Goal: Transaction & Acquisition: Purchase product/service

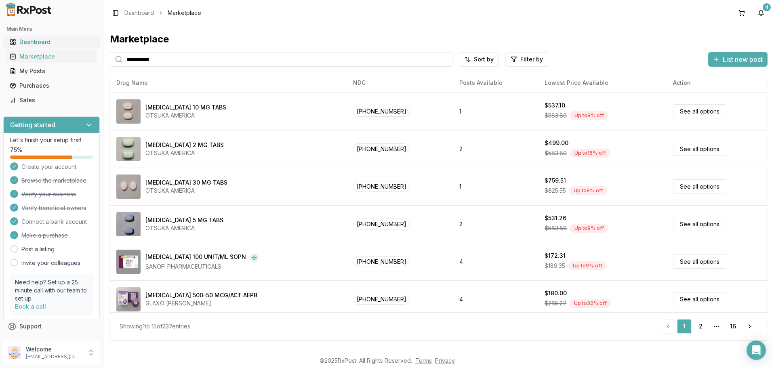
click at [36, 43] on div "Dashboard" at bounding box center [52, 42] width 84 height 8
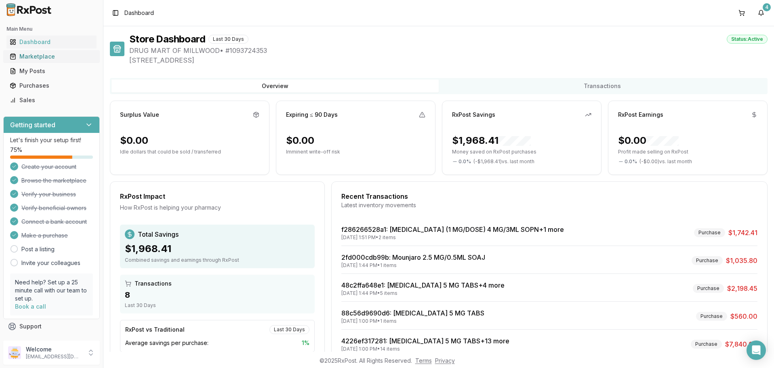
click at [31, 56] on div "Marketplace" at bounding box center [52, 56] width 84 height 8
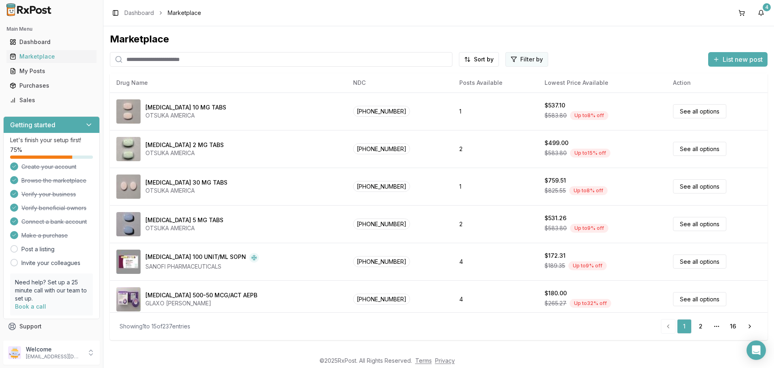
click at [521, 59] on html "Main Menu Dashboard Marketplace My Posts Purchases Sales Getting started Let's …" at bounding box center [387, 184] width 774 height 368
click at [434, 76] on button "button" at bounding box center [435, 76] width 6 height 6
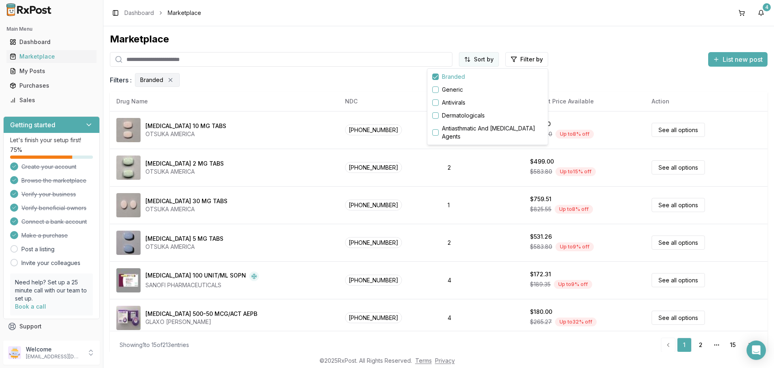
click at [485, 59] on html "Main Menu Dashboard Marketplace My Posts Purchases Sales Getting started Let's …" at bounding box center [387, 184] width 774 height 368
click at [442, 78] on div "Drug Name" at bounding box center [459, 76] width 77 height 13
click at [524, 61] on html "Main Menu Dashboard Marketplace My Posts Purchases Sales Getting started Let's …" at bounding box center [387, 184] width 774 height 368
click at [388, 25] on html "Main Menu Dashboard Marketplace My Posts Purchases Sales Getting started Let's …" at bounding box center [387, 184] width 774 height 368
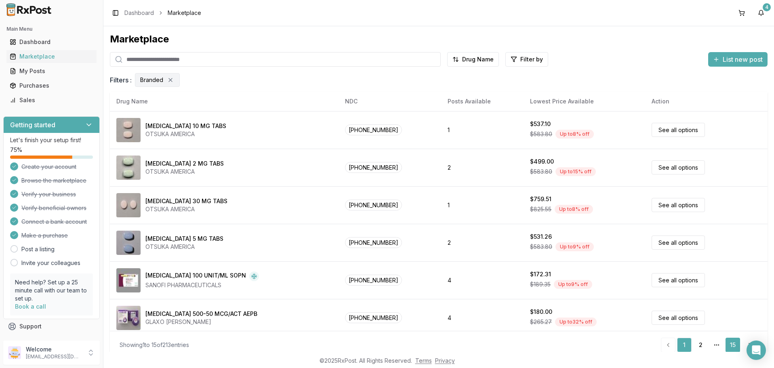
click at [733, 345] on link "15" at bounding box center [732, 345] width 15 height 15
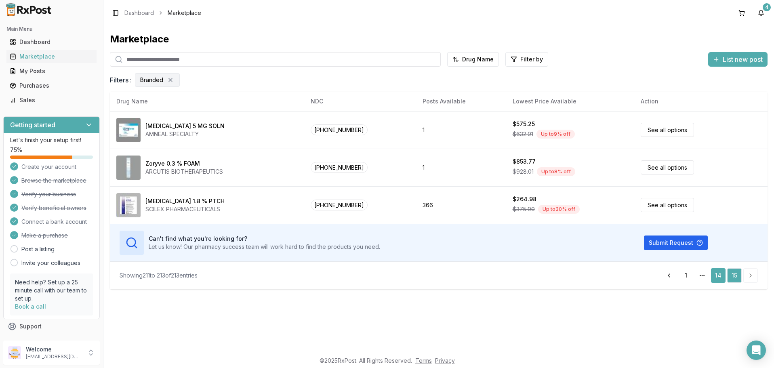
click at [717, 275] on link "14" at bounding box center [718, 275] width 15 height 15
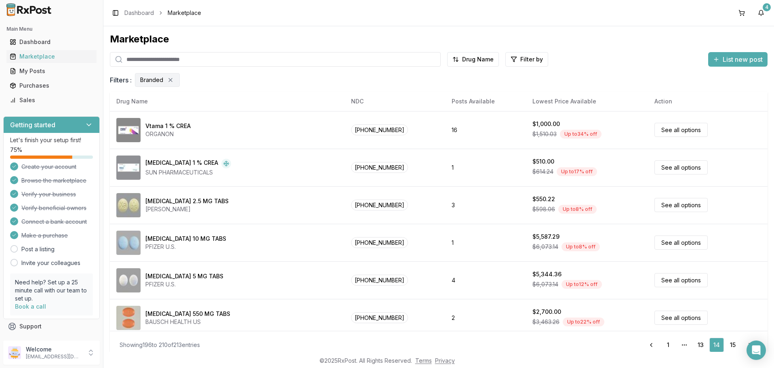
scroll to position [97, 0]
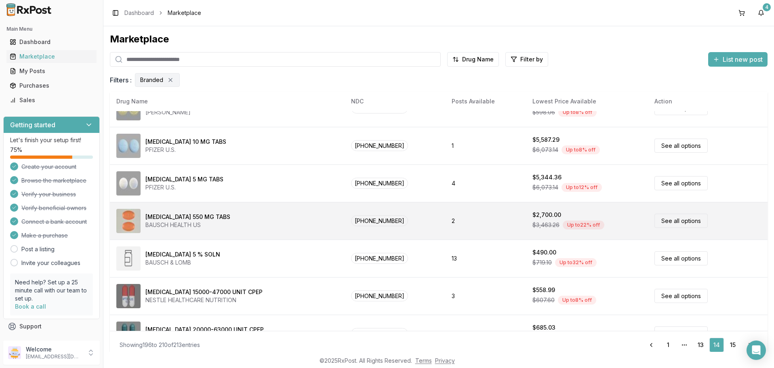
click at [671, 223] on link "See all options" at bounding box center [680, 221] width 53 height 14
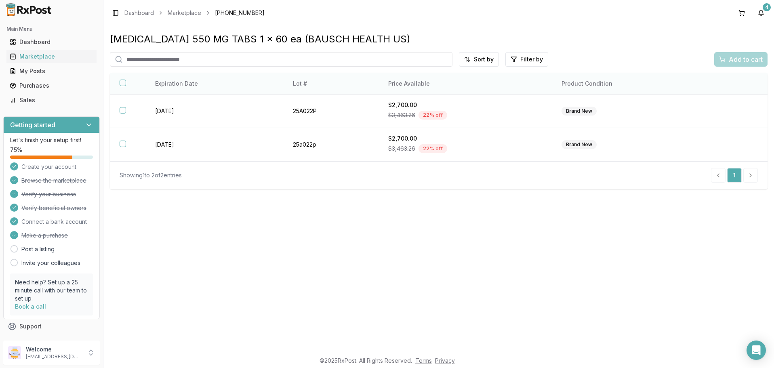
click at [121, 86] on button "button" at bounding box center [123, 83] width 6 height 6
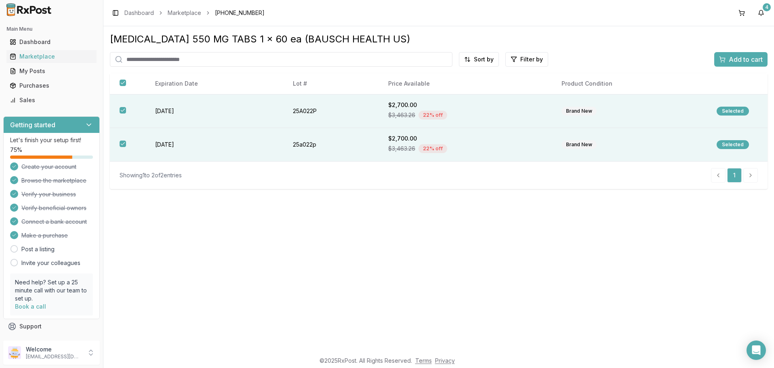
click at [736, 61] on span "Add to cart" at bounding box center [745, 60] width 34 height 10
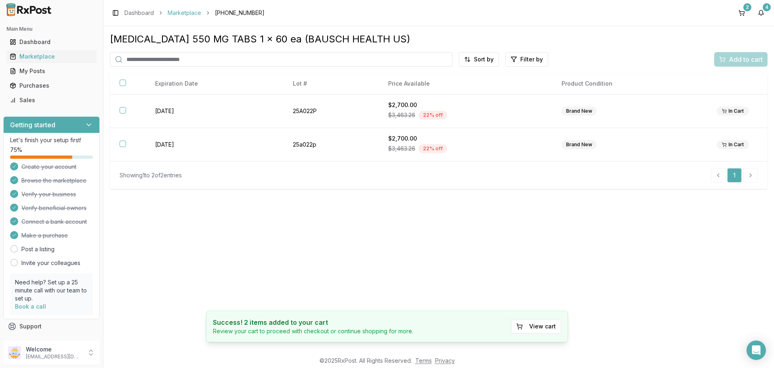
click at [193, 15] on link "Marketplace" at bounding box center [185, 13] width 34 height 8
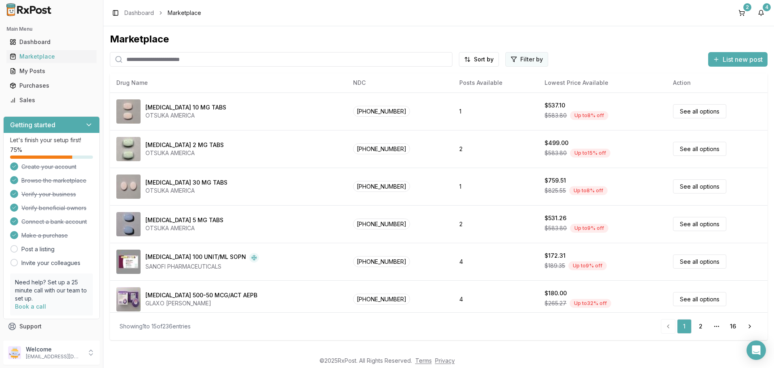
click at [520, 61] on html "Main Menu Dashboard Marketplace My Posts Purchases Sales Getting started Let's …" at bounding box center [387, 184] width 774 height 368
click at [435, 75] on button "button" at bounding box center [435, 76] width 6 height 6
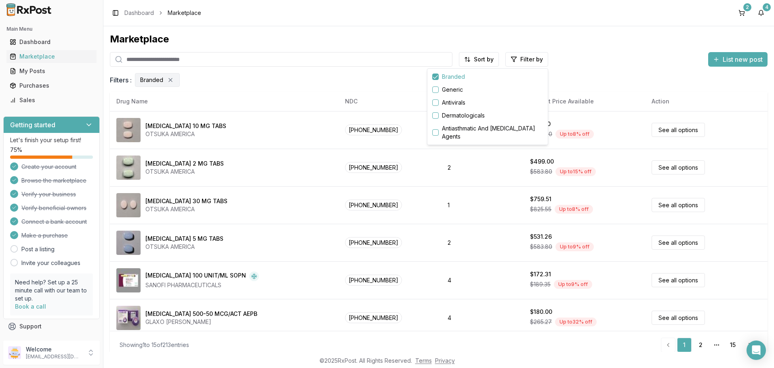
click at [733, 344] on html "Main Menu Dashboard Marketplace My Posts Purchases Sales Getting started Let's …" at bounding box center [387, 184] width 774 height 368
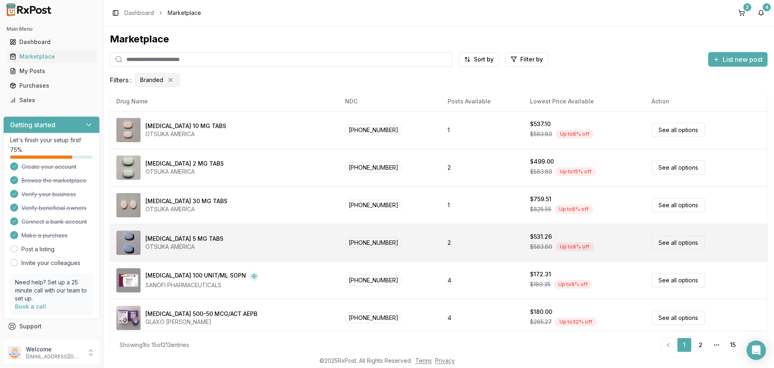
scroll to position [194, 0]
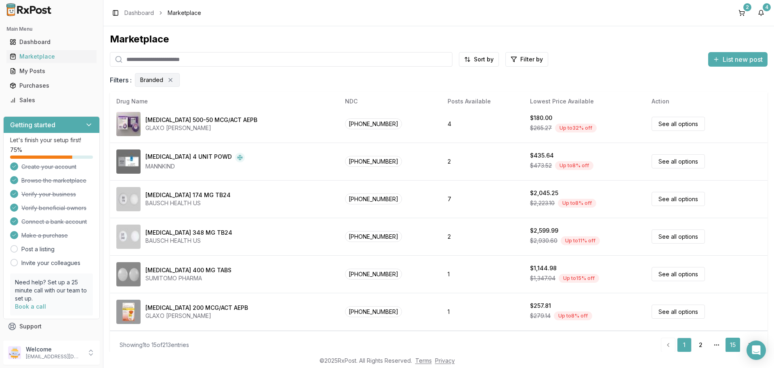
click at [733, 344] on link "15" at bounding box center [732, 345] width 15 height 15
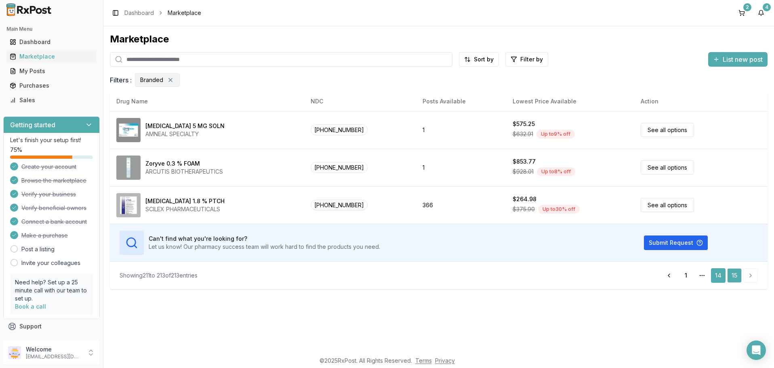
click at [716, 274] on link "14" at bounding box center [718, 275] width 15 height 15
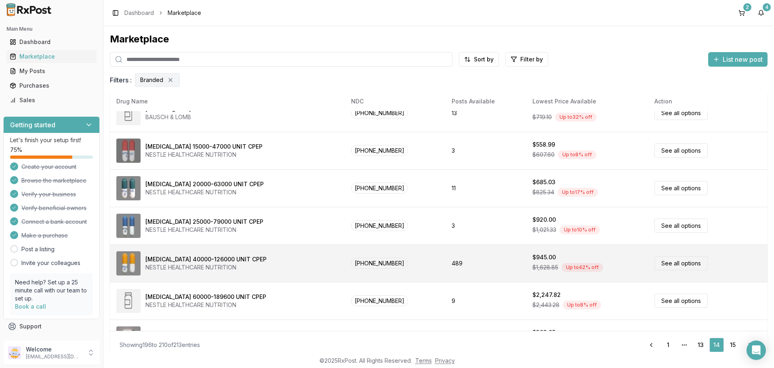
scroll to position [97, 0]
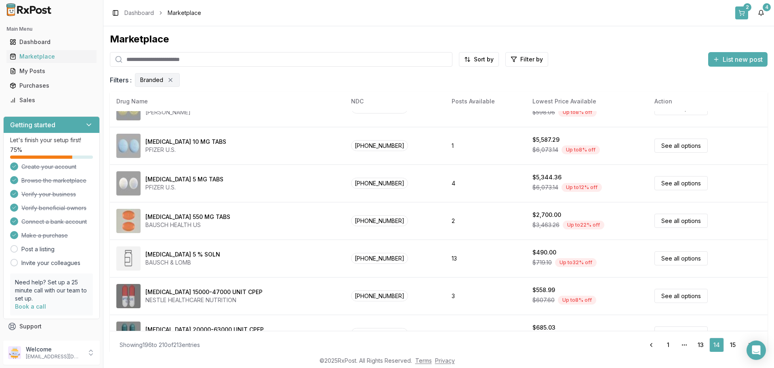
click at [742, 12] on button "2" at bounding box center [741, 12] width 13 height 13
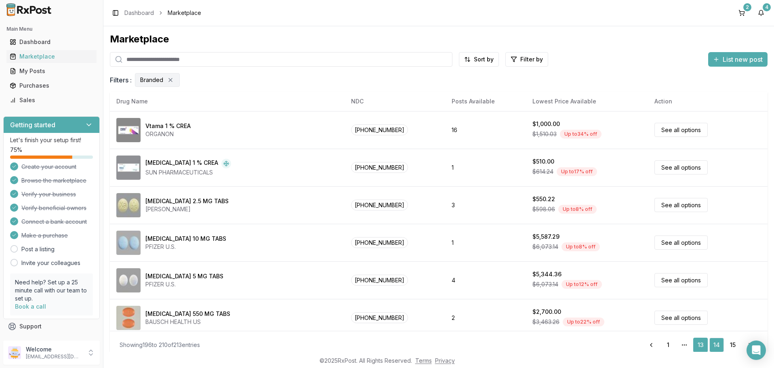
click at [704, 344] on link "13" at bounding box center [700, 345] width 15 height 15
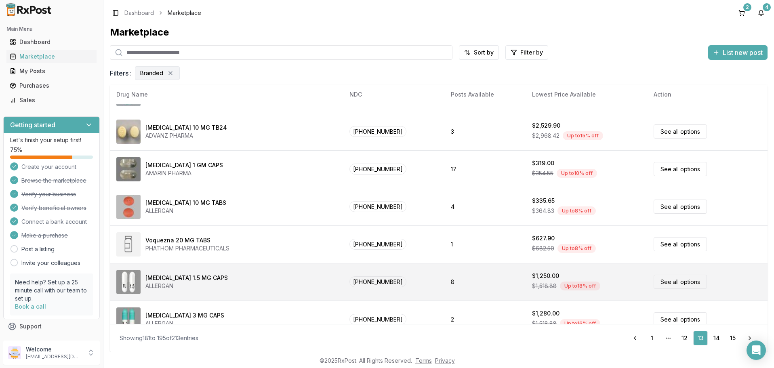
scroll to position [333, 0]
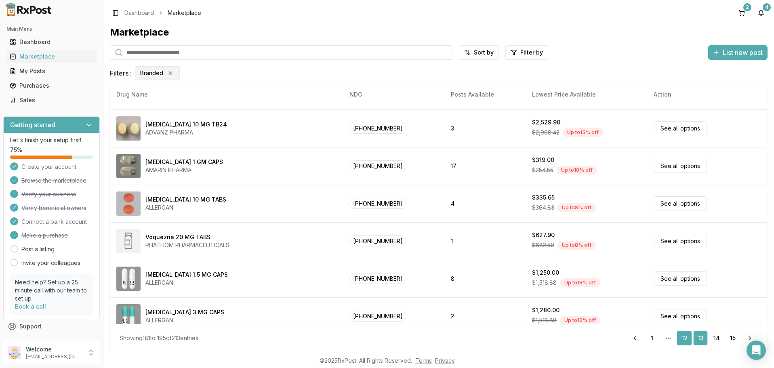
click at [683, 338] on link "12" at bounding box center [684, 338] width 15 height 15
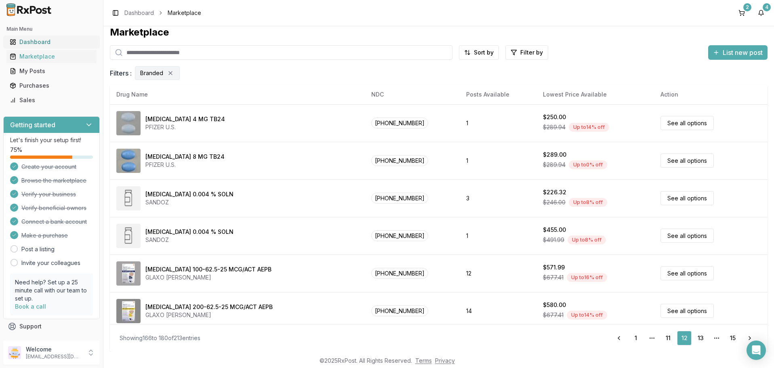
click at [31, 42] on div "Dashboard" at bounding box center [52, 42] width 84 height 8
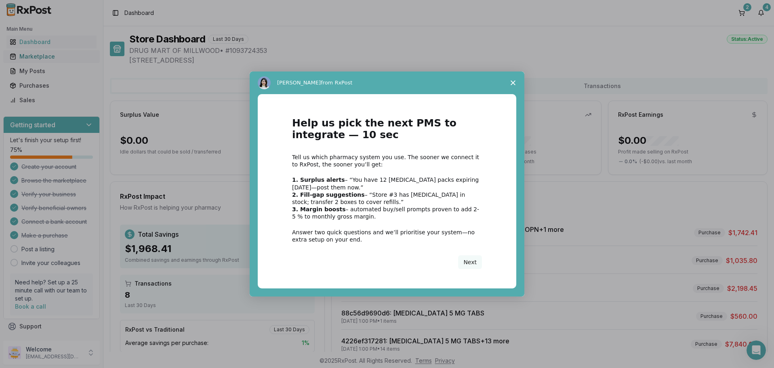
click at [31, 56] on div "Intercom messenger" at bounding box center [387, 184] width 774 height 368
click at [472, 259] on button "Next" at bounding box center [470, 262] width 24 height 14
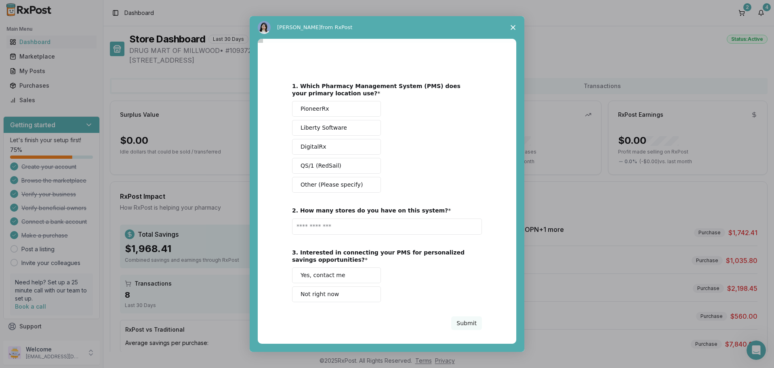
click at [319, 106] on span "PioneerRx" at bounding box center [314, 109] width 28 height 8
click at [347, 231] on input "Enter text..." at bounding box center [387, 226] width 190 height 16
type input "*"
click at [333, 275] on span "Yes, contact me" at bounding box center [322, 275] width 45 height 8
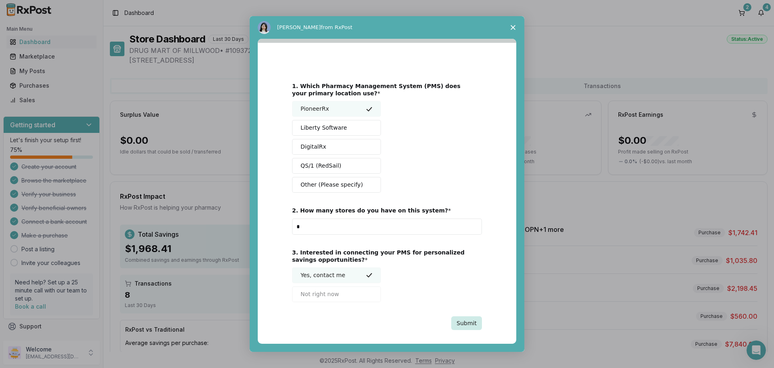
click at [470, 323] on button "Submit" at bounding box center [466, 323] width 31 height 14
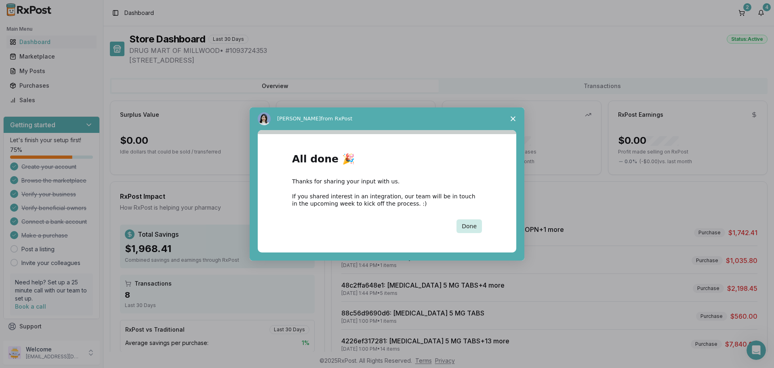
click at [465, 227] on button "Done" at bounding box center [468, 226] width 25 height 14
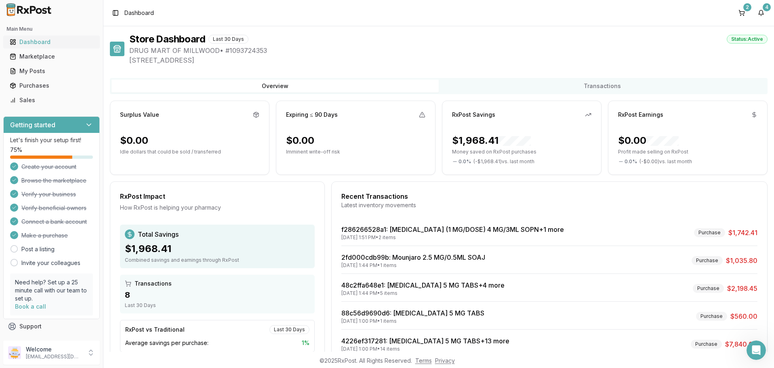
click at [29, 42] on div "Dashboard" at bounding box center [52, 42] width 84 height 8
click at [41, 57] on div "Marketplace" at bounding box center [52, 56] width 84 height 8
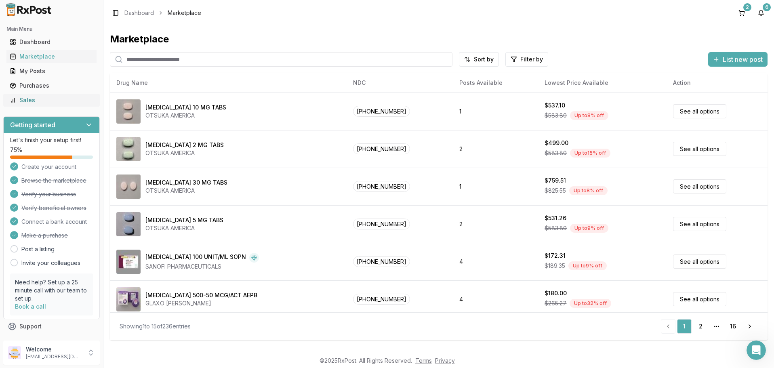
click at [29, 102] on div "Sales" at bounding box center [52, 100] width 84 height 8
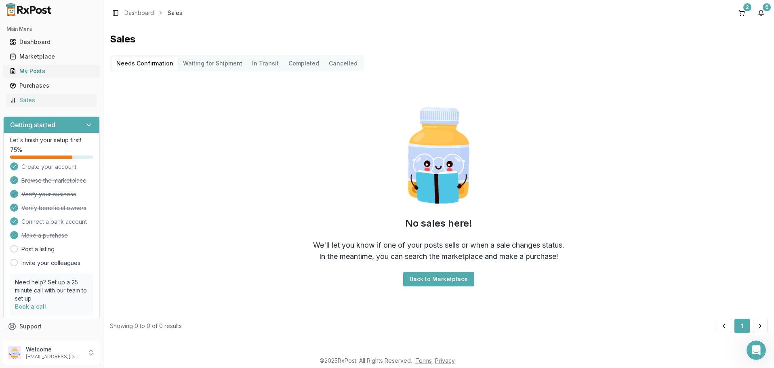
click at [34, 71] on div "My Posts" at bounding box center [52, 71] width 84 height 8
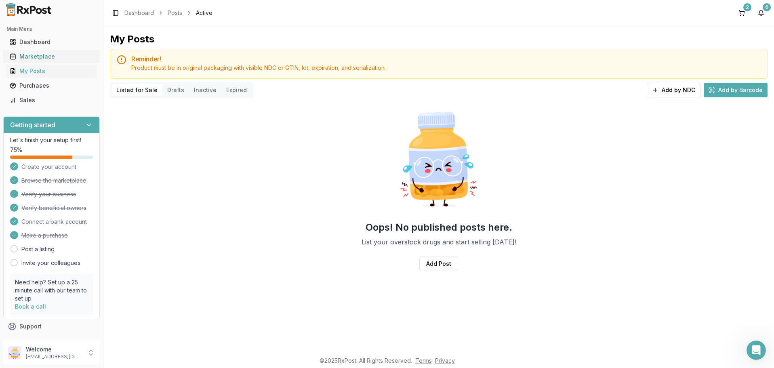
click at [30, 56] on div "Marketplace" at bounding box center [52, 56] width 84 height 8
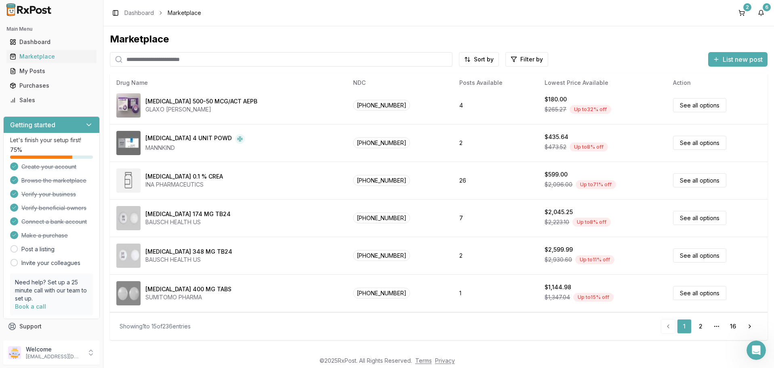
scroll to position [344, 0]
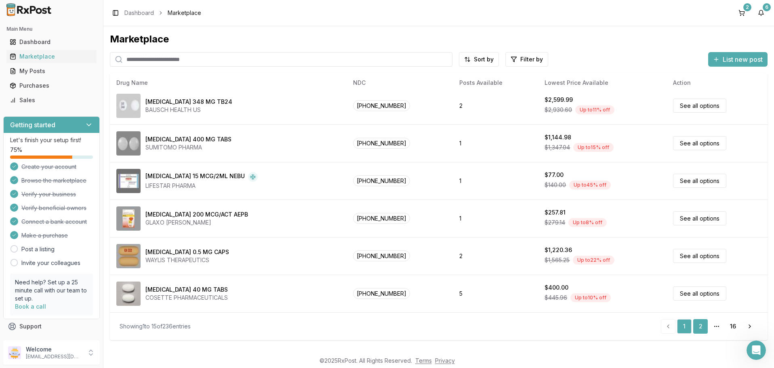
click at [698, 327] on link "2" at bounding box center [700, 326] width 15 height 15
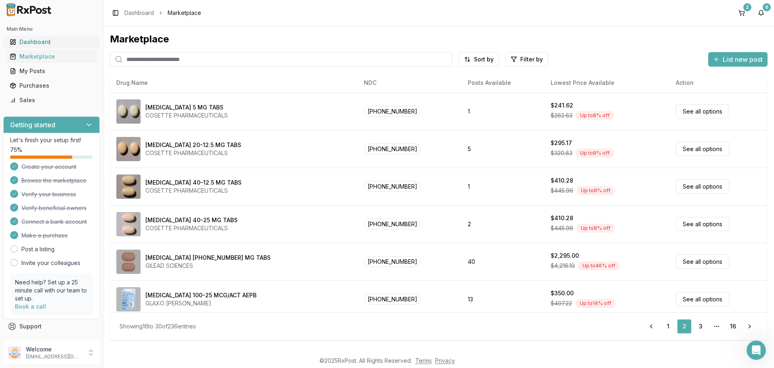
click at [36, 40] on div "Dashboard" at bounding box center [52, 42] width 84 height 8
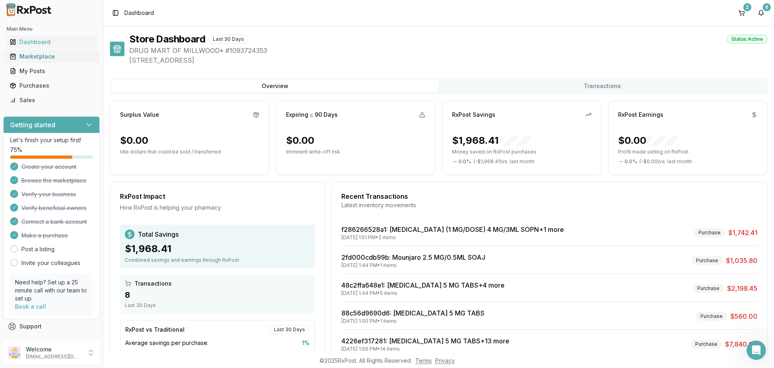
click at [43, 56] on div "Marketplace" at bounding box center [52, 56] width 84 height 8
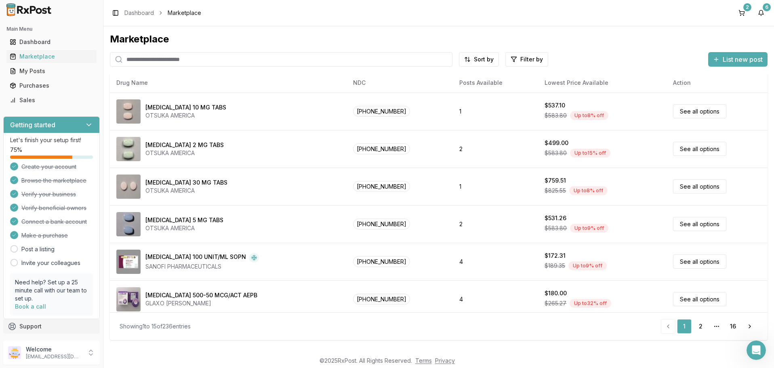
click at [39, 326] on button "Support" at bounding box center [51, 326] width 96 height 15
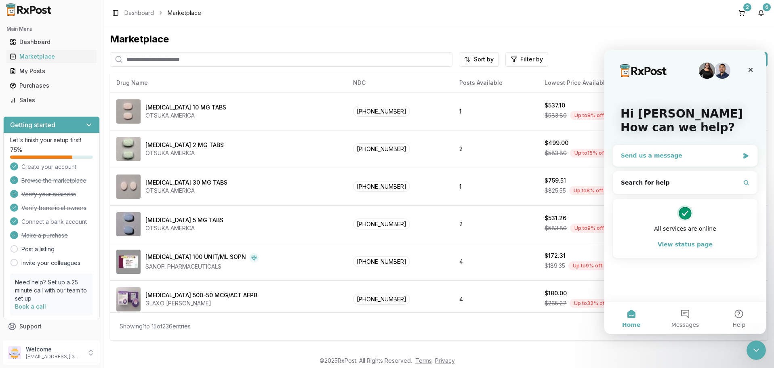
click at [738, 155] on div "Send us a message" at bounding box center [680, 155] width 118 height 8
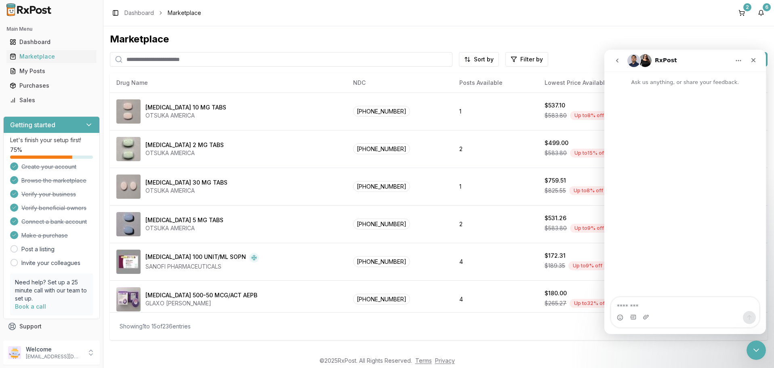
click at [648, 86] on p "Ask us anything, or share your feedback." at bounding box center [684, 78] width 161 height 15
click at [673, 310] on div "Intercom messenger" at bounding box center [685, 312] width 148 height 30
click at [669, 310] on textarea "Message…" at bounding box center [685, 304] width 148 height 14
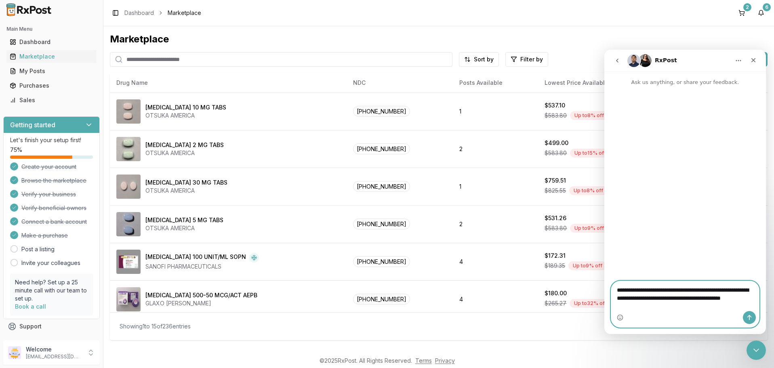
type textarea "**********"
click at [752, 315] on icon "Send a message…" at bounding box center [749, 317] width 6 height 6
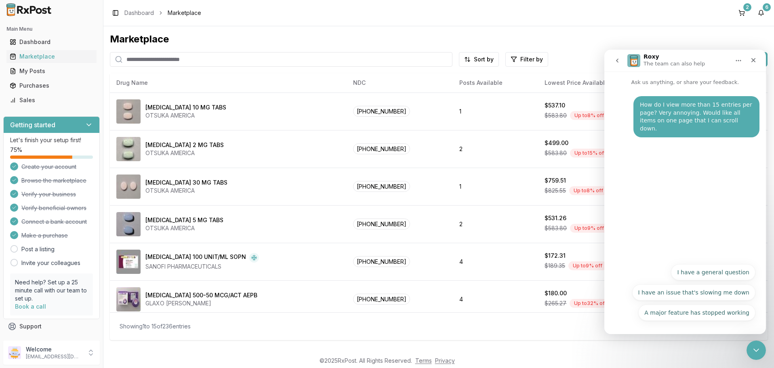
drag, startPoint x: 730, startPoint y: 121, endPoint x: 624, endPoint y: 101, distance: 107.3
click at [624, 101] on div "How do I view more than 15 entries per page? Very annoying. Would like all item…" at bounding box center [684, 121] width 149 height 51
drag, startPoint x: 644, startPoint y: 102, endPoint x: 652, endPoint y: 103, distance: 8.1
click at [652, 103] on div "How do I view more than 15 entries per page? Very annoying. Would like all item…" at bounding box center [696, 116] width 126 height 41
drag, startPoint x: 733, startPoint y: 121, endPoint x: 635, endPoint y: 100, distance: 100.8
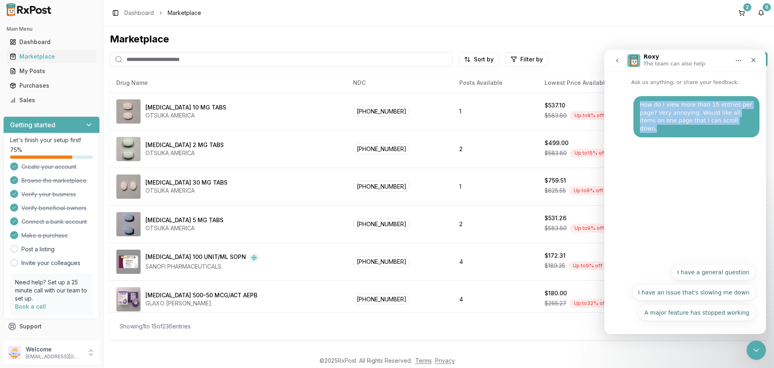
click at [635, 100] on div "How do I view more than 15 entries per page? Very annoying. Would like all item…" at bounding box center [696, 116] width 126 height 41
copy div "How do I view more than 15 entries per page? Very annoying. Would like all item…"
click at [700, 292] on button "I have an issue that's slowing me down" at bounding box center [694, 292] width 124 height 16
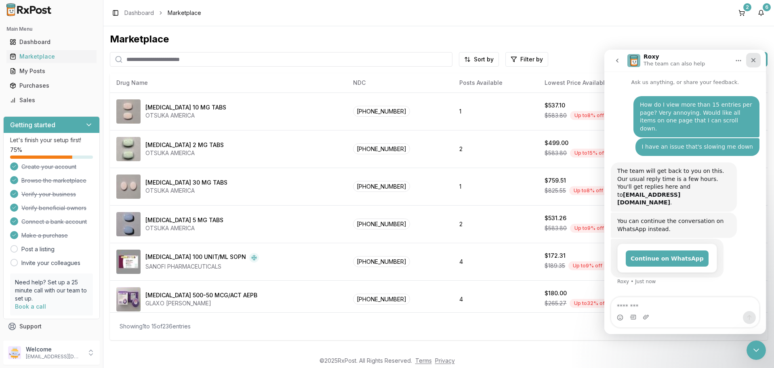
click at [753, 62] on icon "Close" at bounding box center [753, 60] width 6 height 6
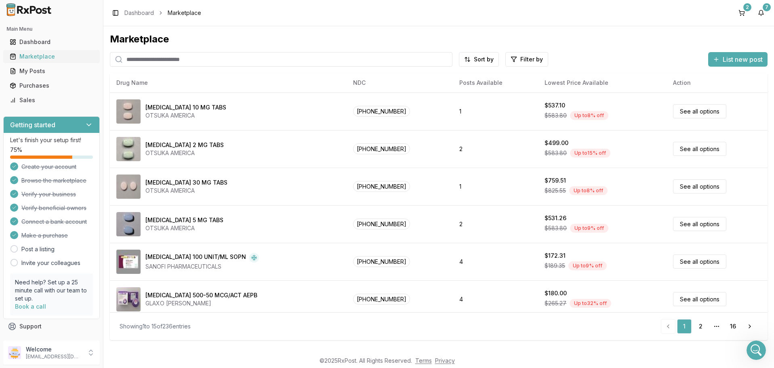
click at [45, 59] on div "Marketplace" at bounding box center [52, 56] width 84 height 8
click at [231, 61] on input "search" at bounding box center [281, 59] width 342 height 15
paste input "**********"
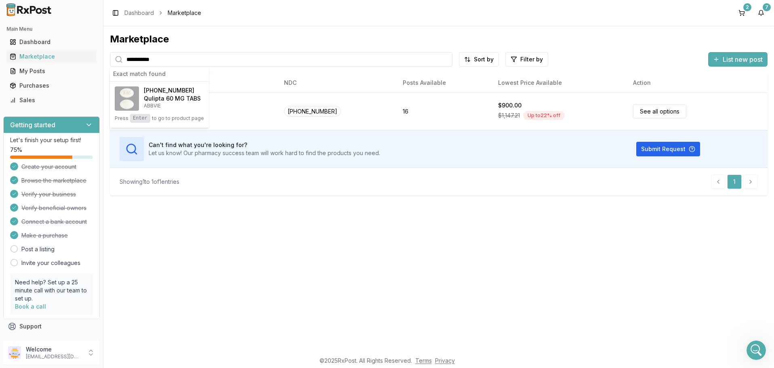
type input "**********"
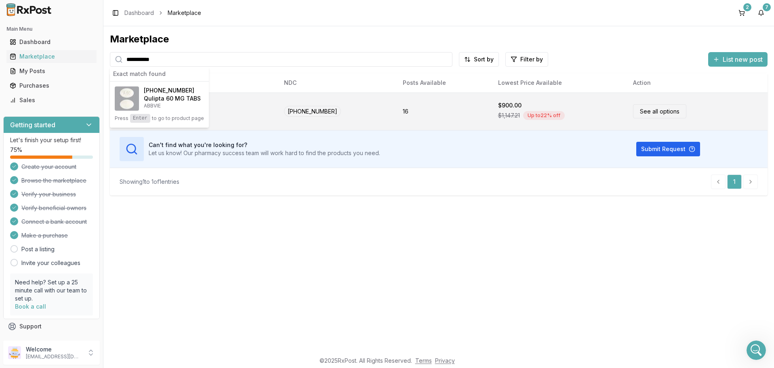
click at [656, 113] on link "See all options" at bounding box center [659, 111] width 53 height 14
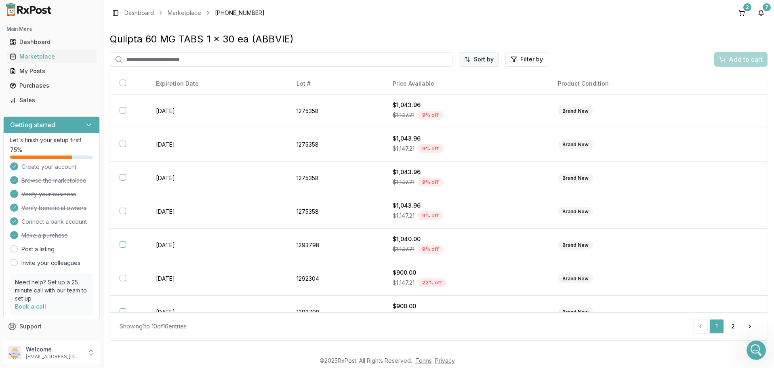
click at [486, 63] on html "Main Menu Dashboard Marketplace My Posts Purchases Sales Getting started Let's …" at bounding box center [387, 184] width 774 height 368
click at [455, 90] on div "Price (Low to High)" at bounding box center [459, 89] width 77 height 13
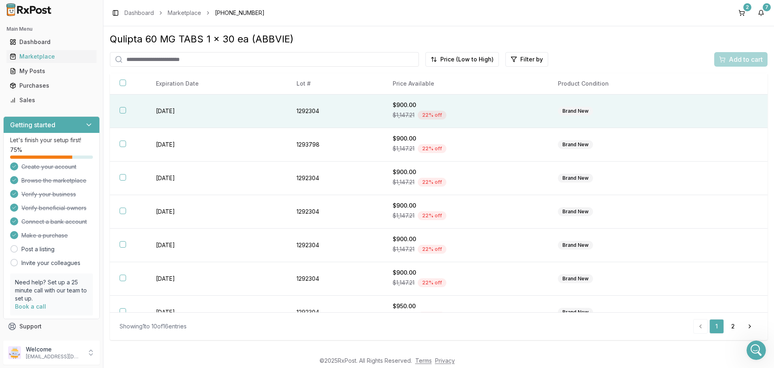
click at [120, 113] on button "button" at bounding box center [123, 110] width 6 height 6
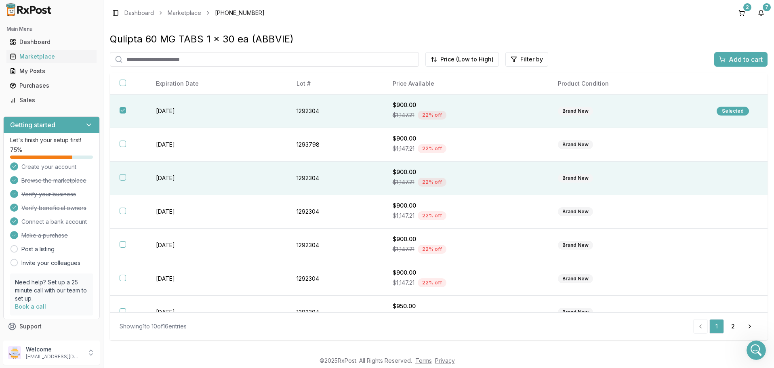
click at [125, 180] on button "button" at bounding box center [123, 177] width 6 height 6
click at [745, 59] on span "Add to cart" at bounding box center [745, 60] width 34 height 10
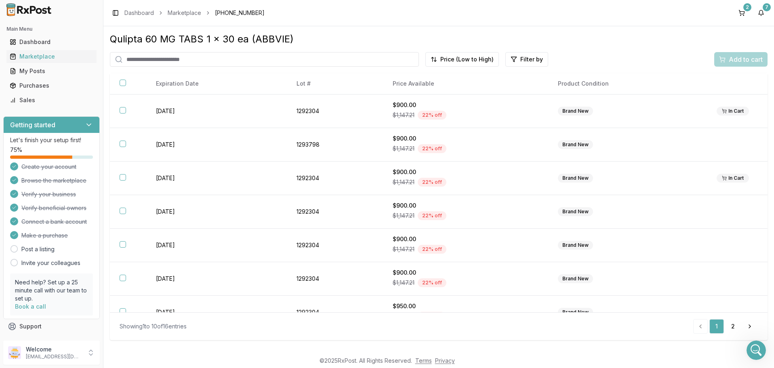
click at [541, 327] on div "Showing 1 to 10 of 16 entries 1 2 Next" at bounding box center [439, 326] width 638 height 15
click at [742, 14] on button "2" at bounding box center [741, 12] width 13 height 13
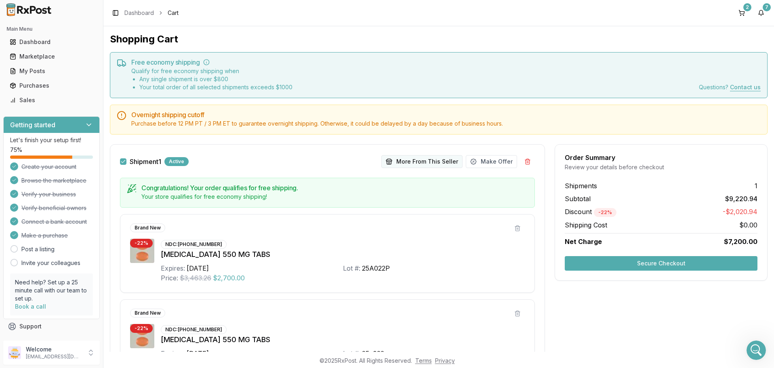
click at [426, 161] on button "More From This Seller" at bounding box center [421, 161] width 81 height 13
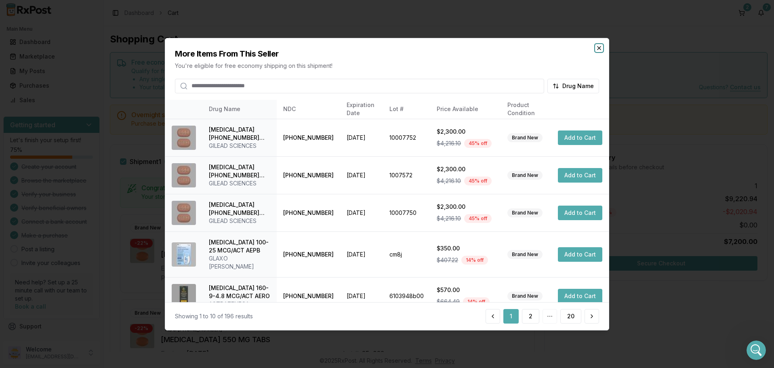
click at [598, 47] on icon "button" at bounding box center [598, 47] width 6 height 6
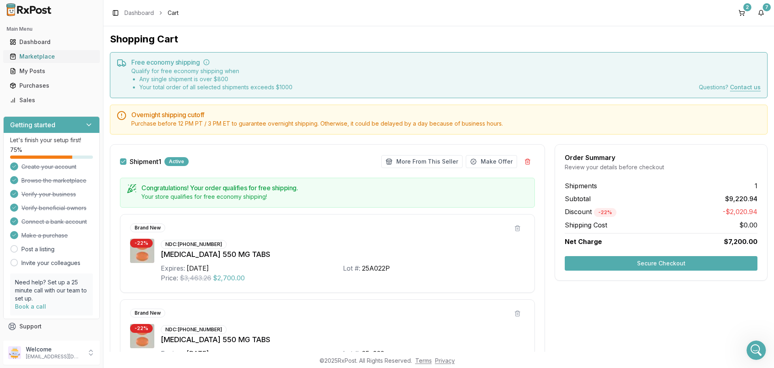
click at [30, 58] on div "Marketplace" at bounding box center [52, 56] width 84 height 8
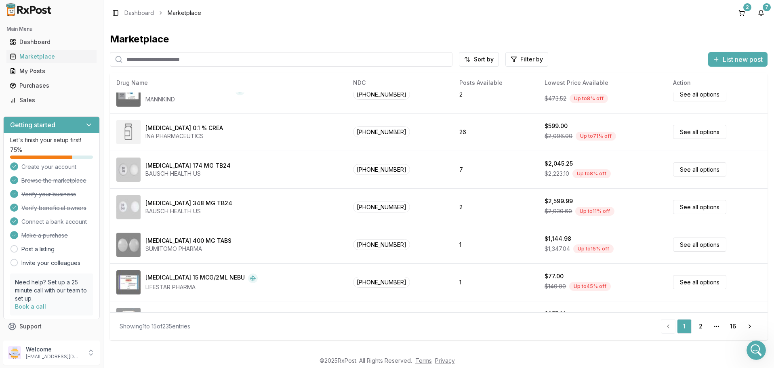
scroll to position [344, 0]
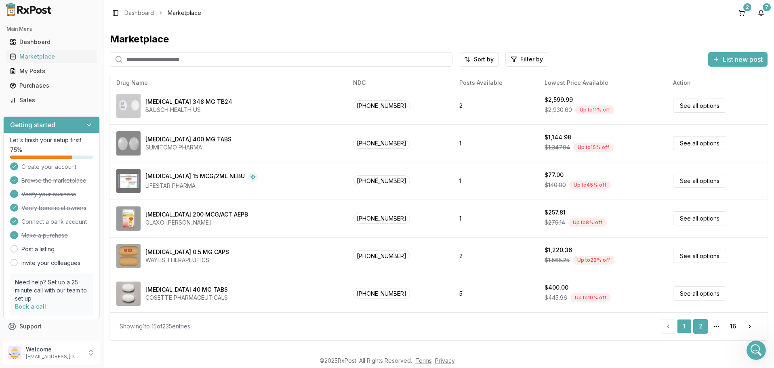
click at [699, 325] on link "2" at bounding box center [700, 326] width 15 height 15
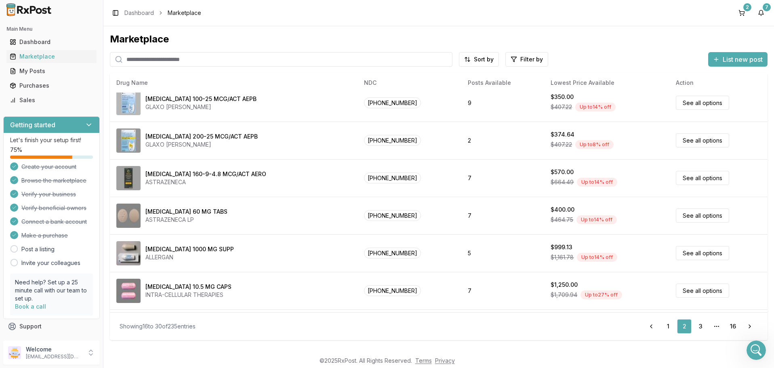
scroll to position [291, 0]
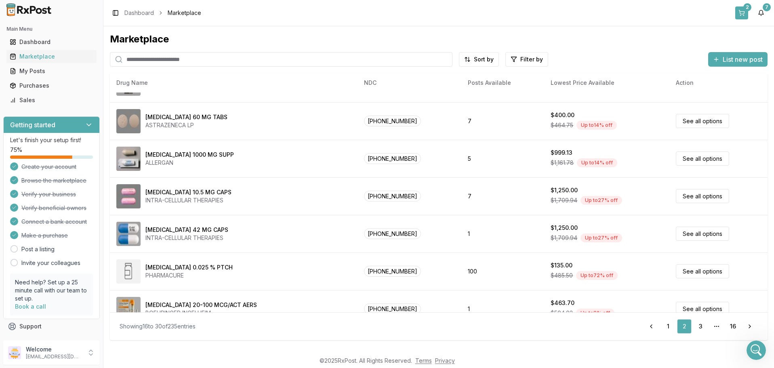
click at [740, 13] on button "2" at bounding box center [741, 12] width 13 height 13
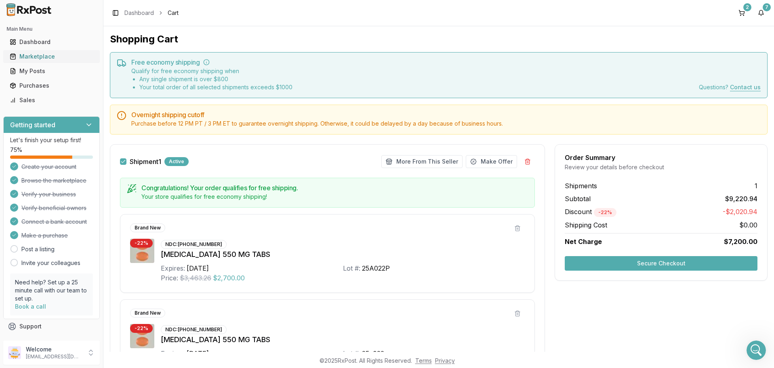
click at [35, 58] on div "Marketplace" at bounding box center [52, 56] width 84 height 8
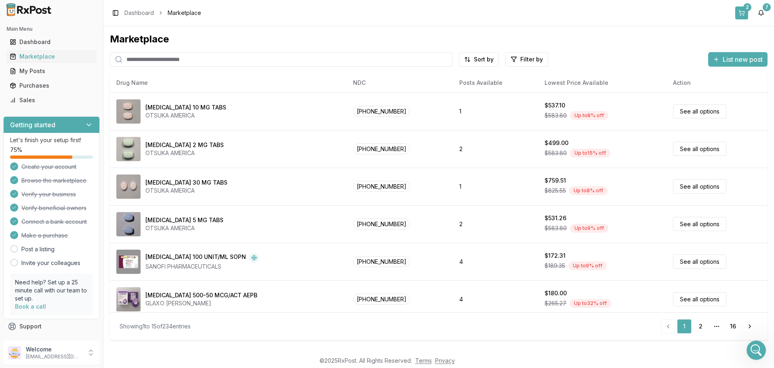
click at [742, 13] on button "2" at bounding box center [741, 12] width 13 height 13
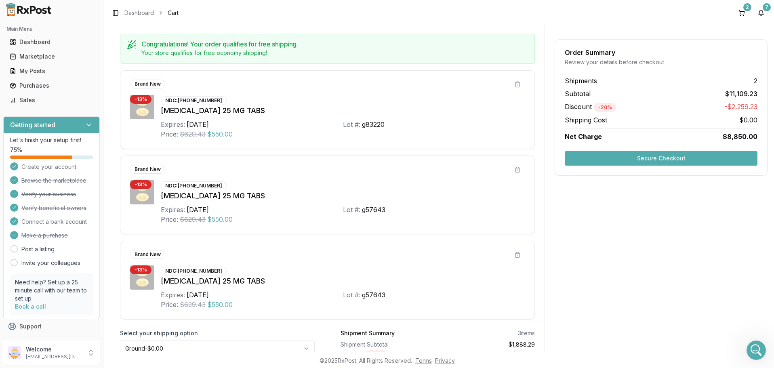
scroll to position [630, 0]
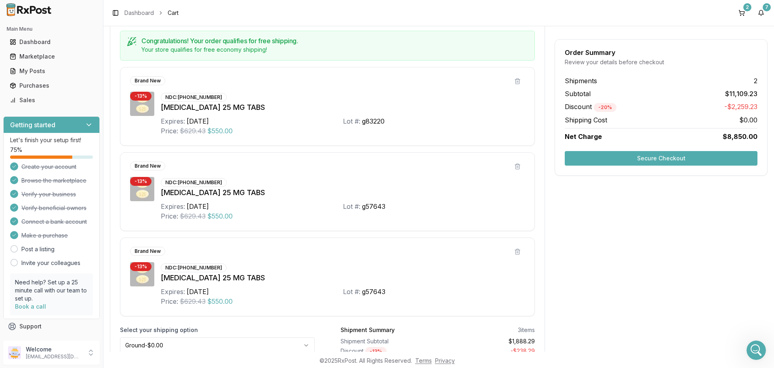
click at [197, 182] on div "NDC: 00597-0153-30" at bounding box center [194, 182] width 66 height 9
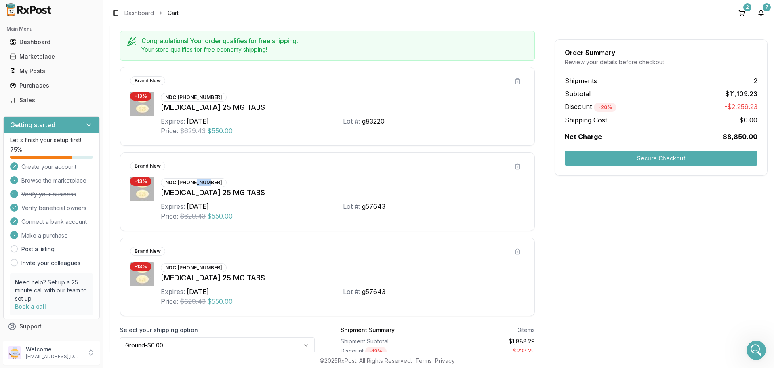
drag, startPoint x: 197, startPoint y: 182, endPoint x: 192, endPoint y: 181, distance: 5.3
click at [197, 181] on div "NDC: 00597-0153-30" at bounding box center [194, 182] width 66 height 9
drag, startPoint x: 179, startPoint y: 182, endPoint x: 214, endPoint y: 181, distance: 35.6
click at [214, 181] on div "NDC: 00597-0153-30" at bounding box center [194, 182] width 66 height 9
copy div "00597-0153-30"
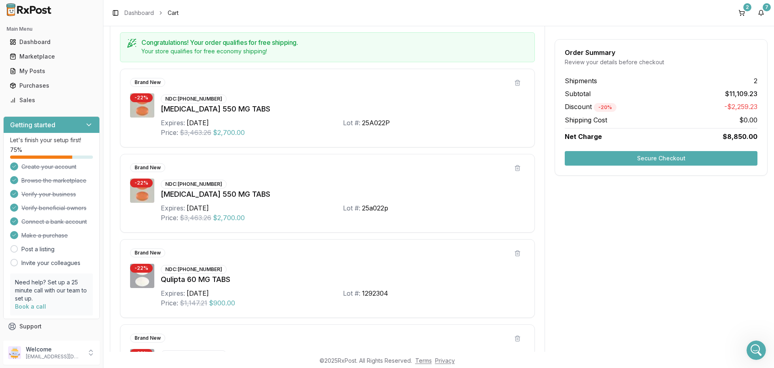
scroll to position [0, 0]
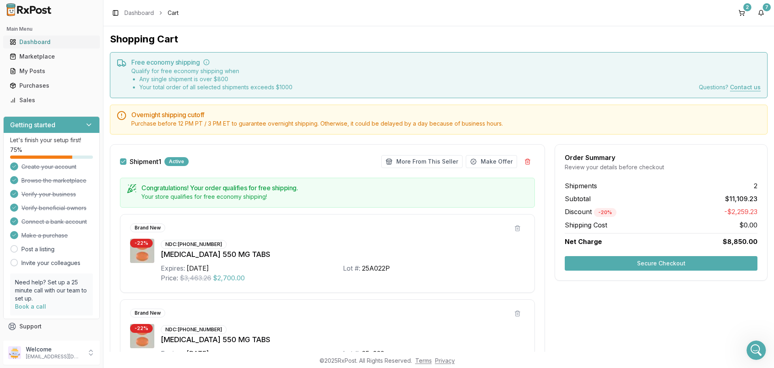
click at [35, 44] on div "Dashboard" at bounding box center [52, 42] width 84 height 8
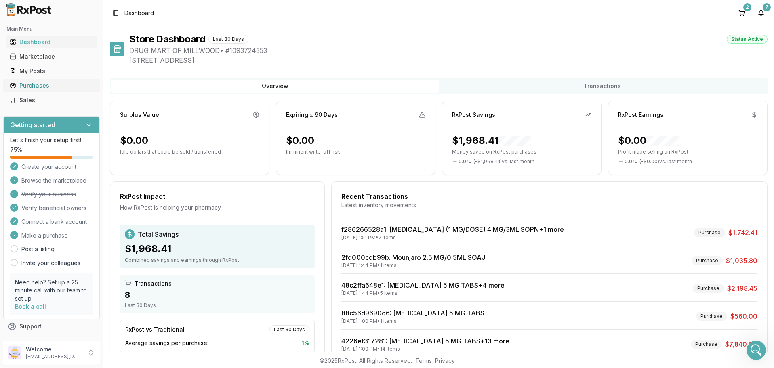
click at [36, 86] on div "Purchases" at bounding box center [52, 86] width 84 height 8
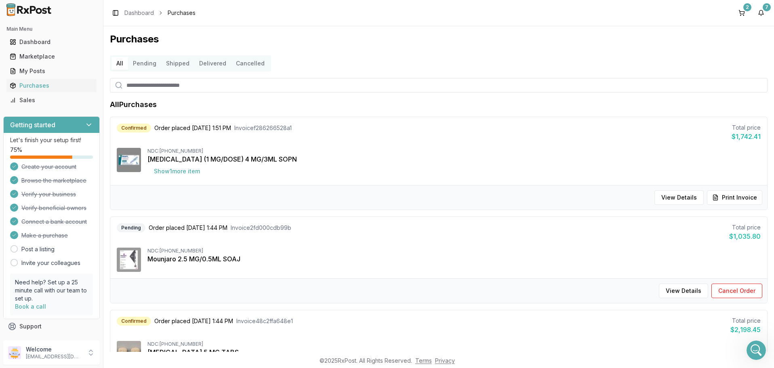
click at [141, 65] on button "Pending" at bounding box center [144, 63] width 33 height 13
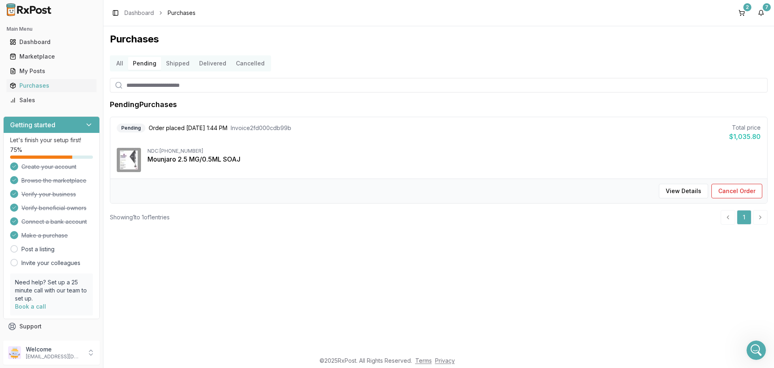
click at [174, 62] on button "Shipped" at bounding box center [177, 63] width 33 height 13
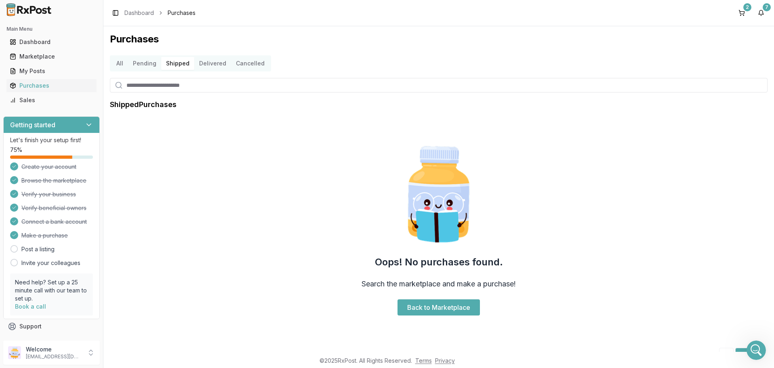
click at [211, 63] on button "Delivered" at bounding box center [212, 63] width 37 height 13
click at [122, 64] on button "All" at bounding box center [119, 63] width 17 height 13
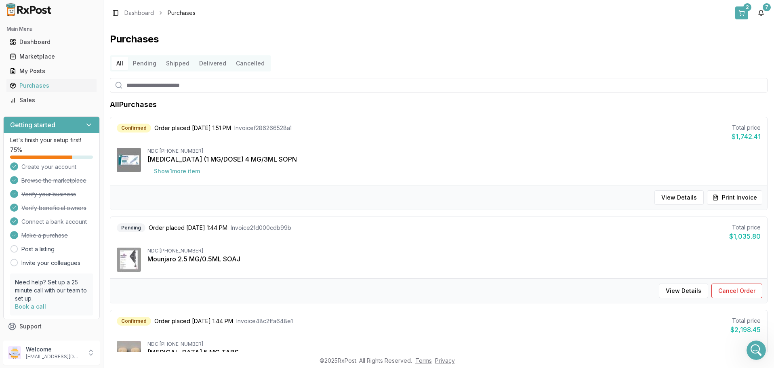
click at [739, 10] on button "2" at bounding box center [741, 12] width 13 height 13
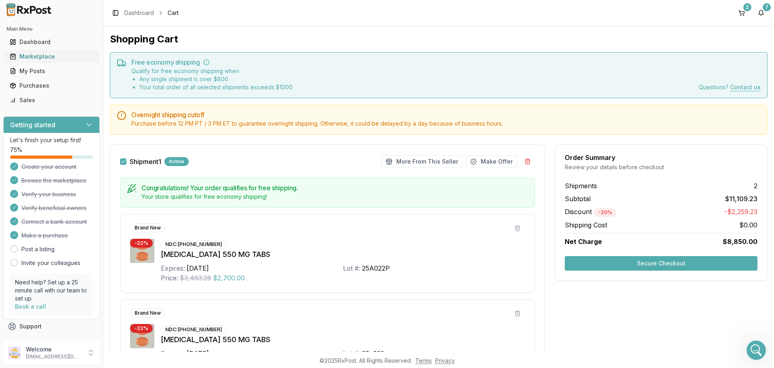
click at [29, 53] on div "Marketplace" at bounding box center [52, 56] width 84 height 8
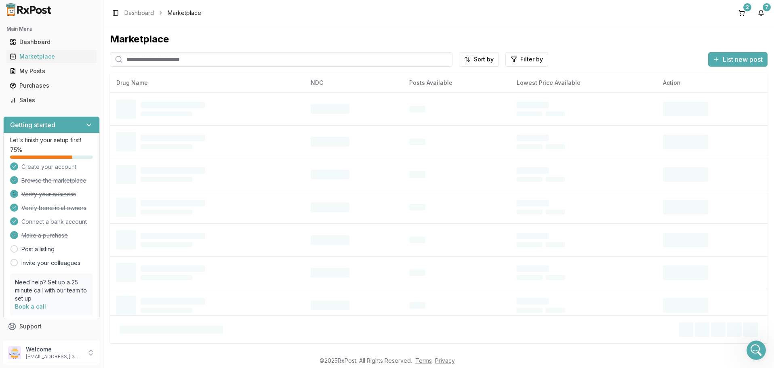
click at [227, 60] on input "search" at bounding box center [281, 59] width 342 height 15
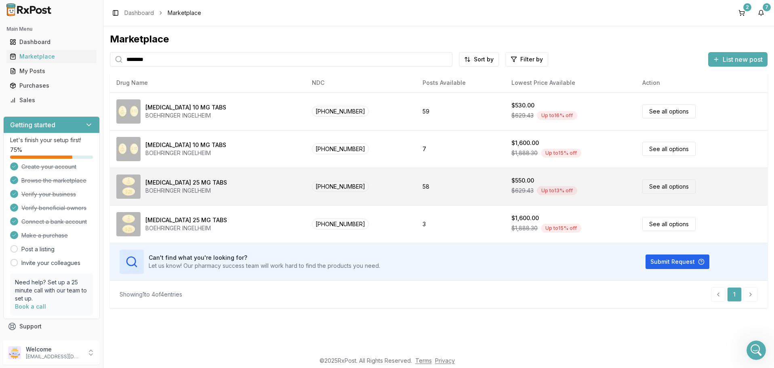
type input "********"
click at [656, 185] on link "See all options" at bounding box center [668, 186] width 53 height 14
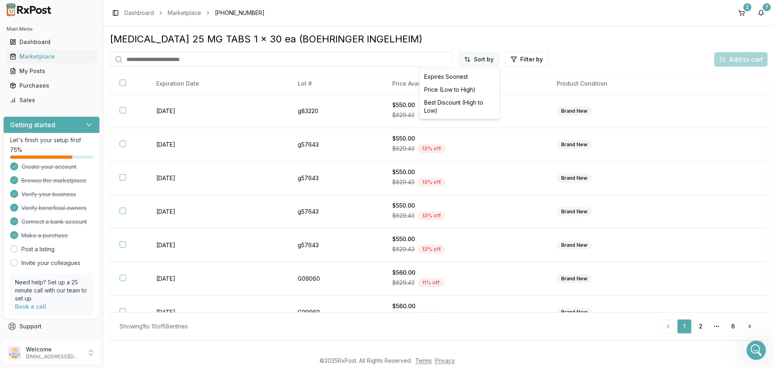
click at [488, 61] on html "Main Menu Dashboard Marketplace My Posts Purchases Sales Getting started Let's …" at bounding box center [387, 184] width 774 height 368
click at [458, 88] on div "Price (Low to High)" at bounding box center [459, 89] width 77 height 13
click at [740, 12] on button "2" at bounding box center [741, 12] width 13 height 13
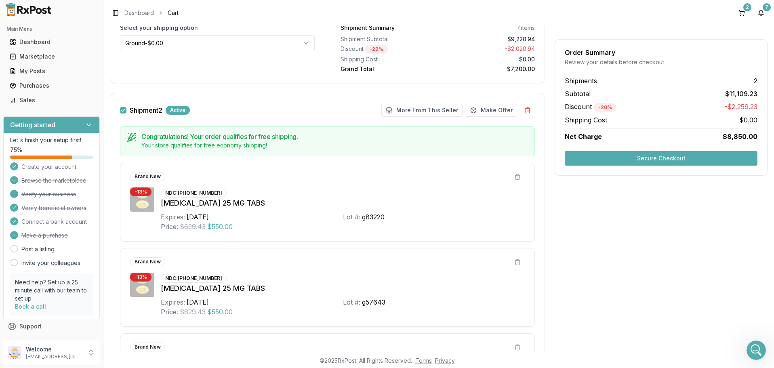
scroll to position [630, 0]
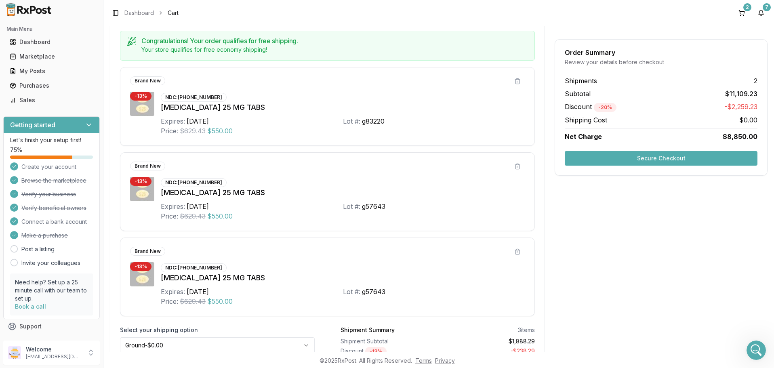
click at [656, 155] on button "Secure Checkout" at bounding box center [660, 158] width 193 height 15
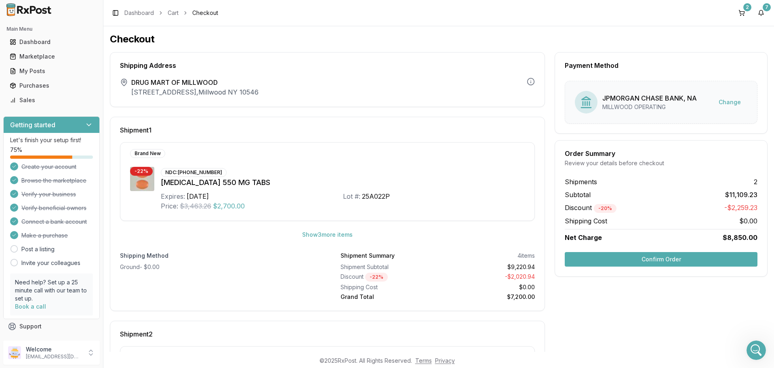
click at [659, 256] on button "Confirm Order" at bounding box center [660, 259] width 193 height 15
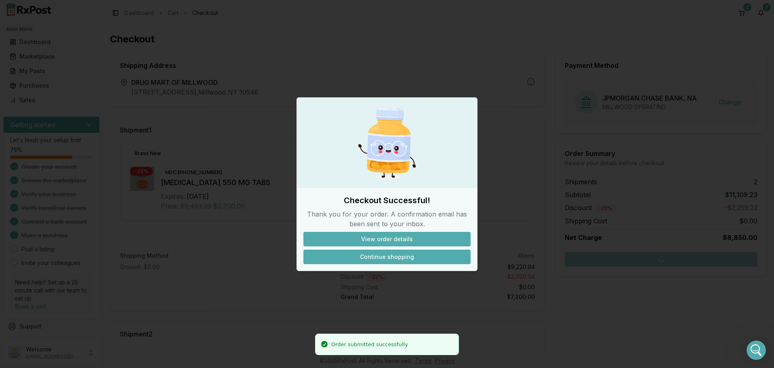
click at [385, 257] on button "Continue shopping" at bounding box center [386, 256] width 167 height 15
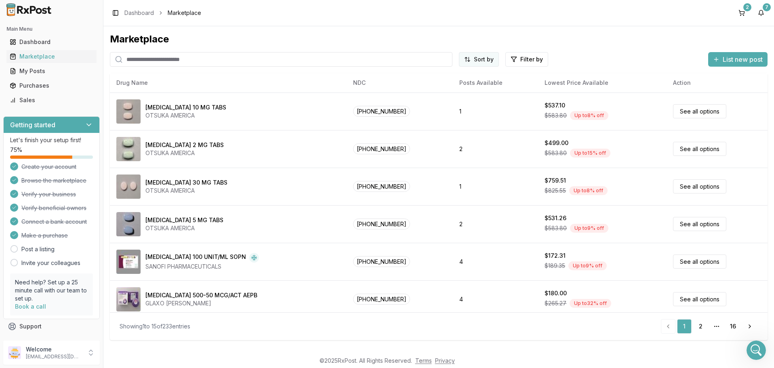
click at [483, 56] on html "Main Menu Dashboard Marketplace My Posts Purchases Sales Getting started Let's …" at bounding box center [387, 184] width 774 height 368
click at [518, 39] on html "Main Menu Dashboard Marketplace My Posts Purchases Sales Getting started Let's …" at bounding box center [387, 184] width 774 height 368
click at [524, 57] on html "Main Menu Dashboard Marketplace My Posts Purchases Sales Getting started Let's …" at bounding box center [387, 184] width 774 height 368
click at [435, 75] on button "button" at bounding box center [435, 76] width 6 height 6
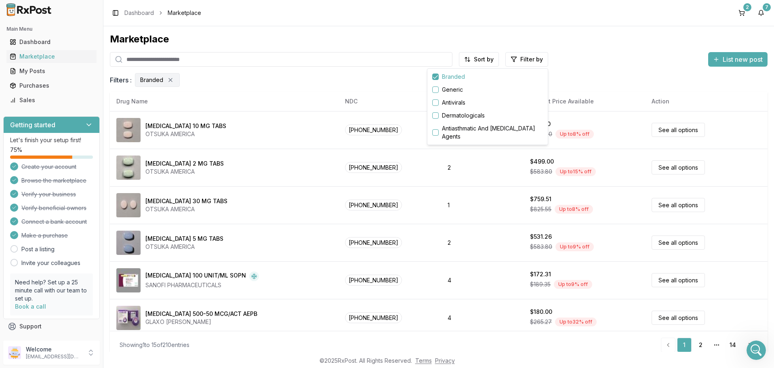
click at [573, 40] on html "Main Menu Dashboard Marketplace My Posts Purchases Sales Getting started Let's …" at bounding box center [387, 184] width 774 height 368
